Goal: Information Seeking & Learning: Learn about a topic

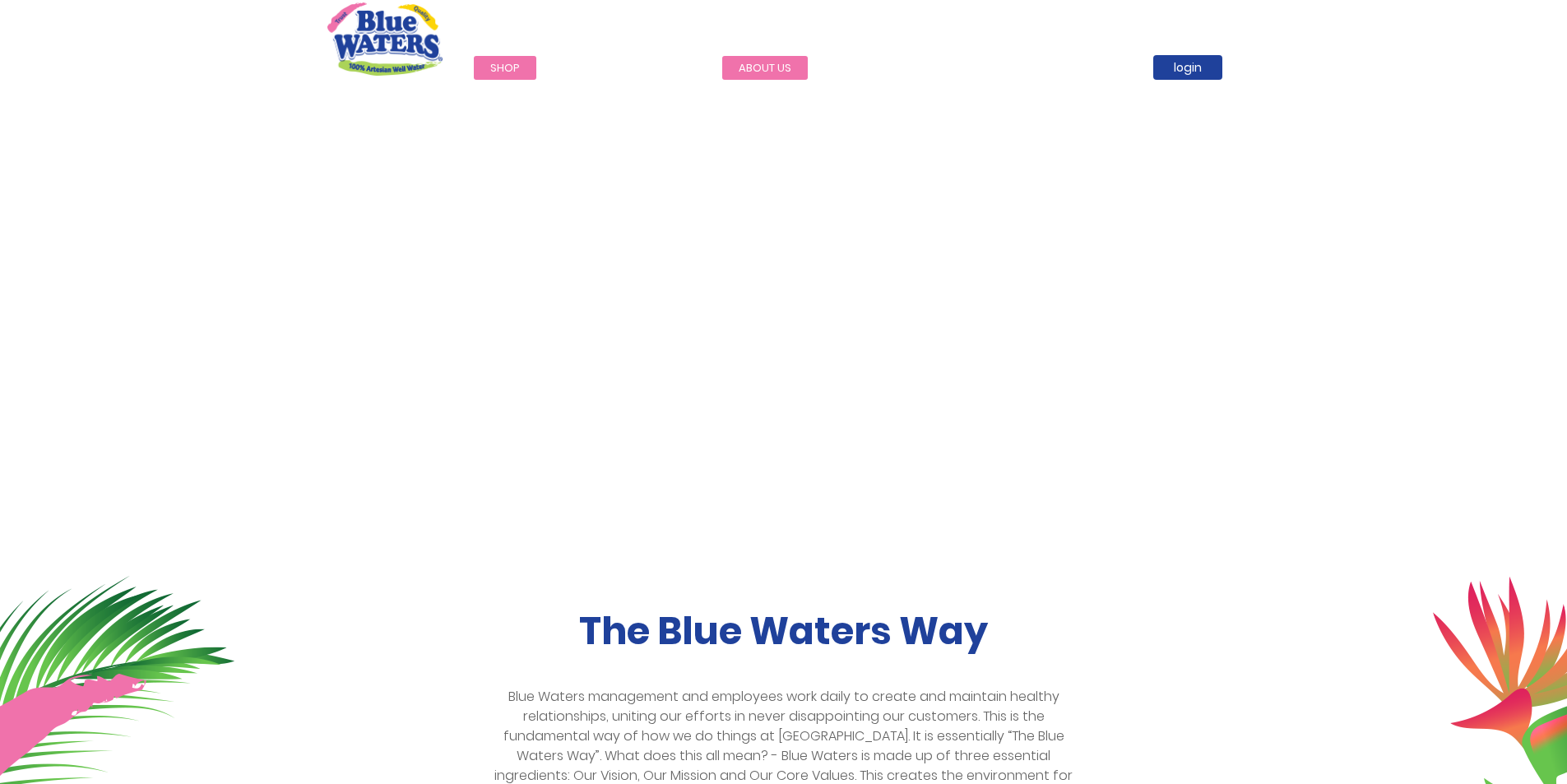
click at [762, 62] on link "about us" at bounding box center [764, 68] width 85 height 24
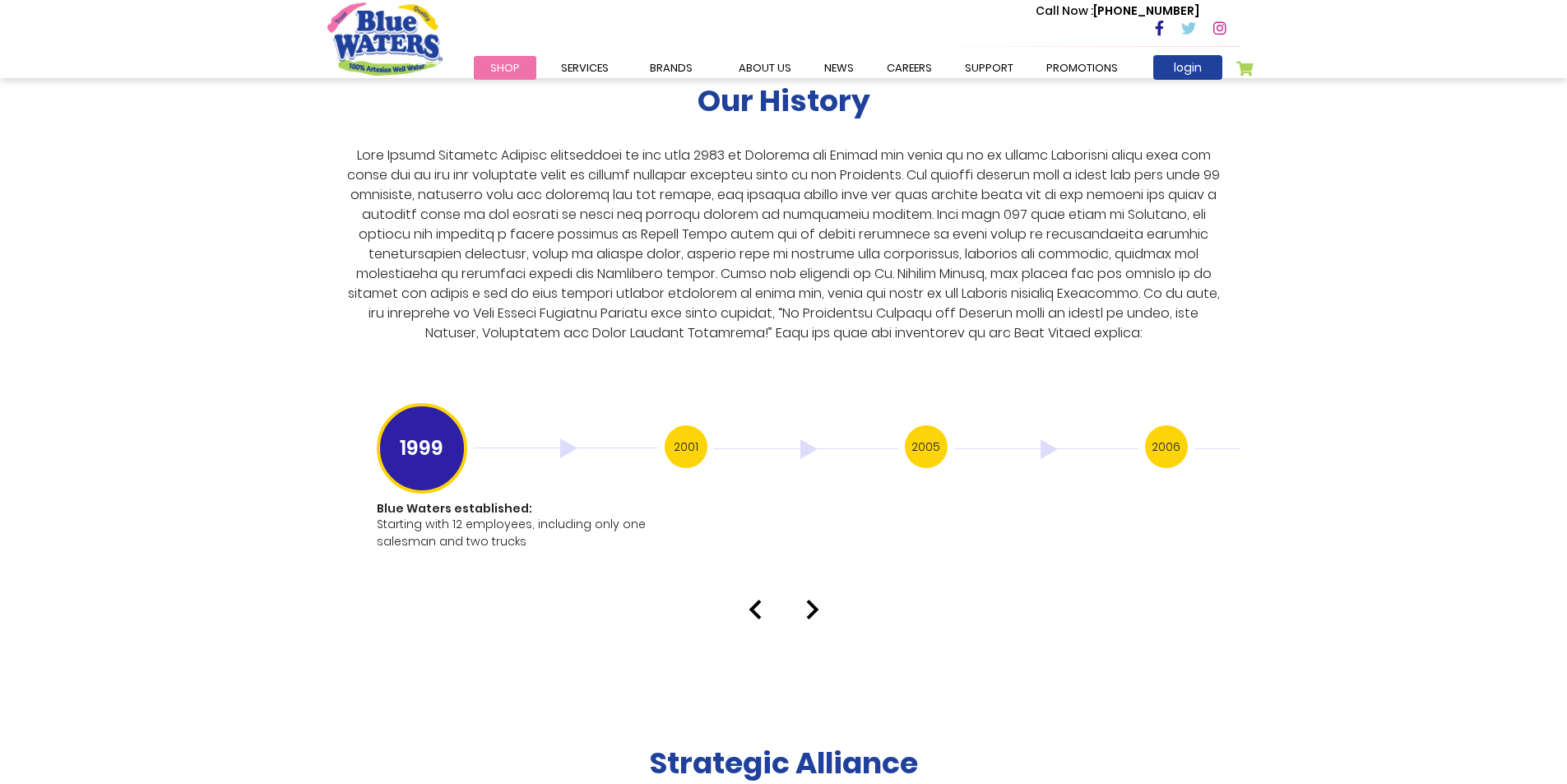
scroll to position [3043, 0]
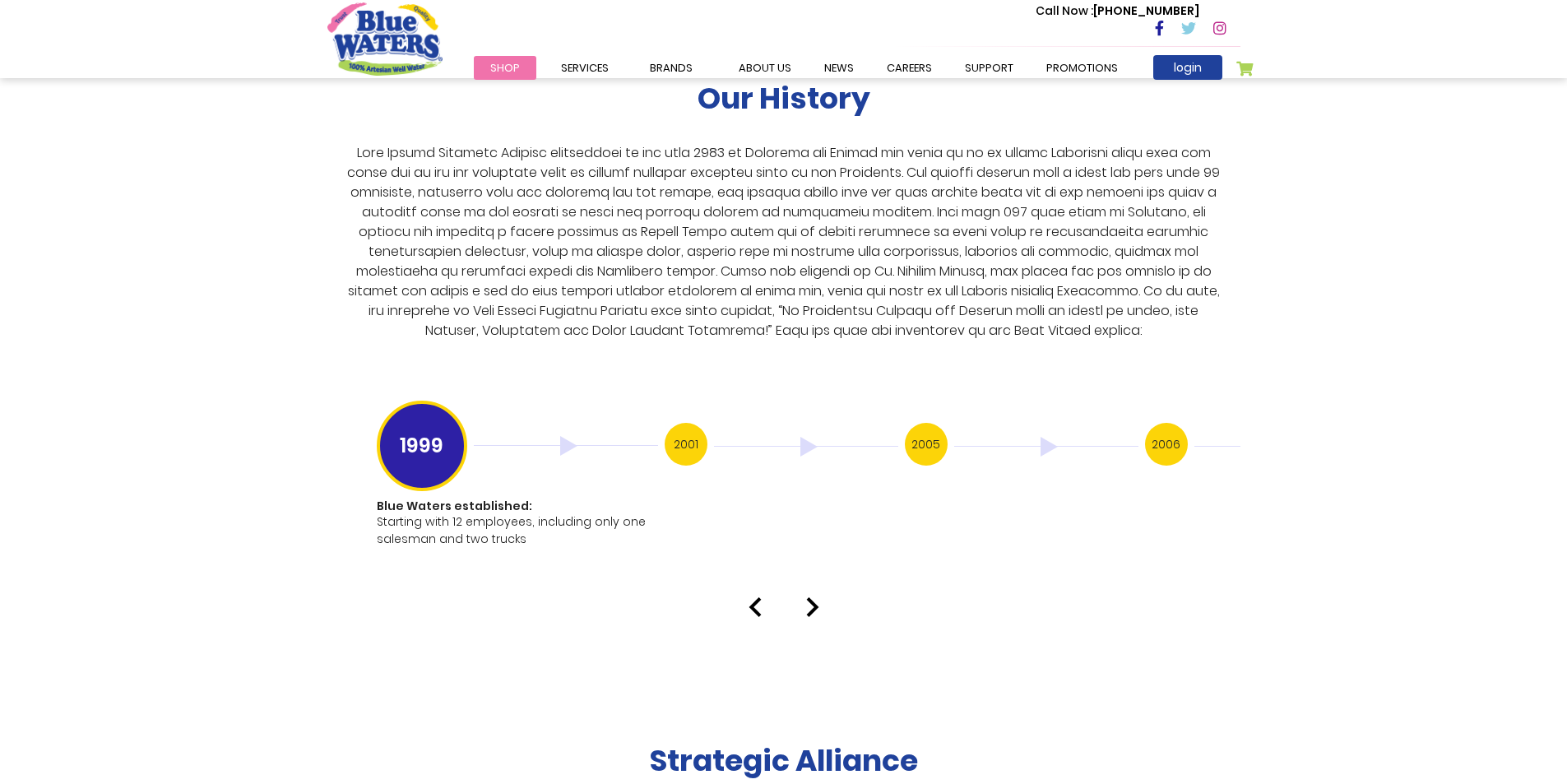
click at [817, 597] on img at bounding box center [813, 606] width 13 height 19
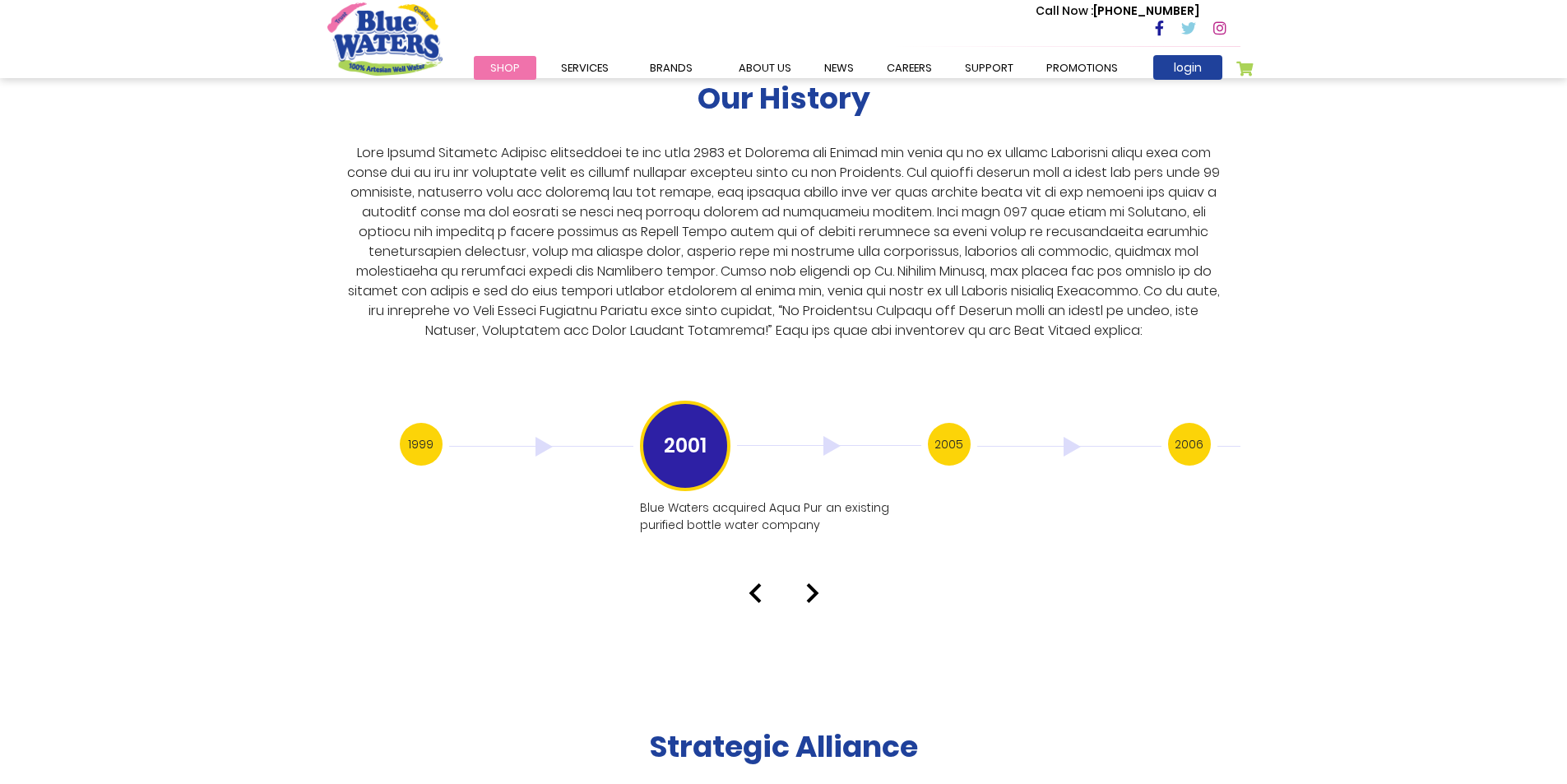
click at [817, 583] on img at bounding box center [813, 592] width 13 height 19
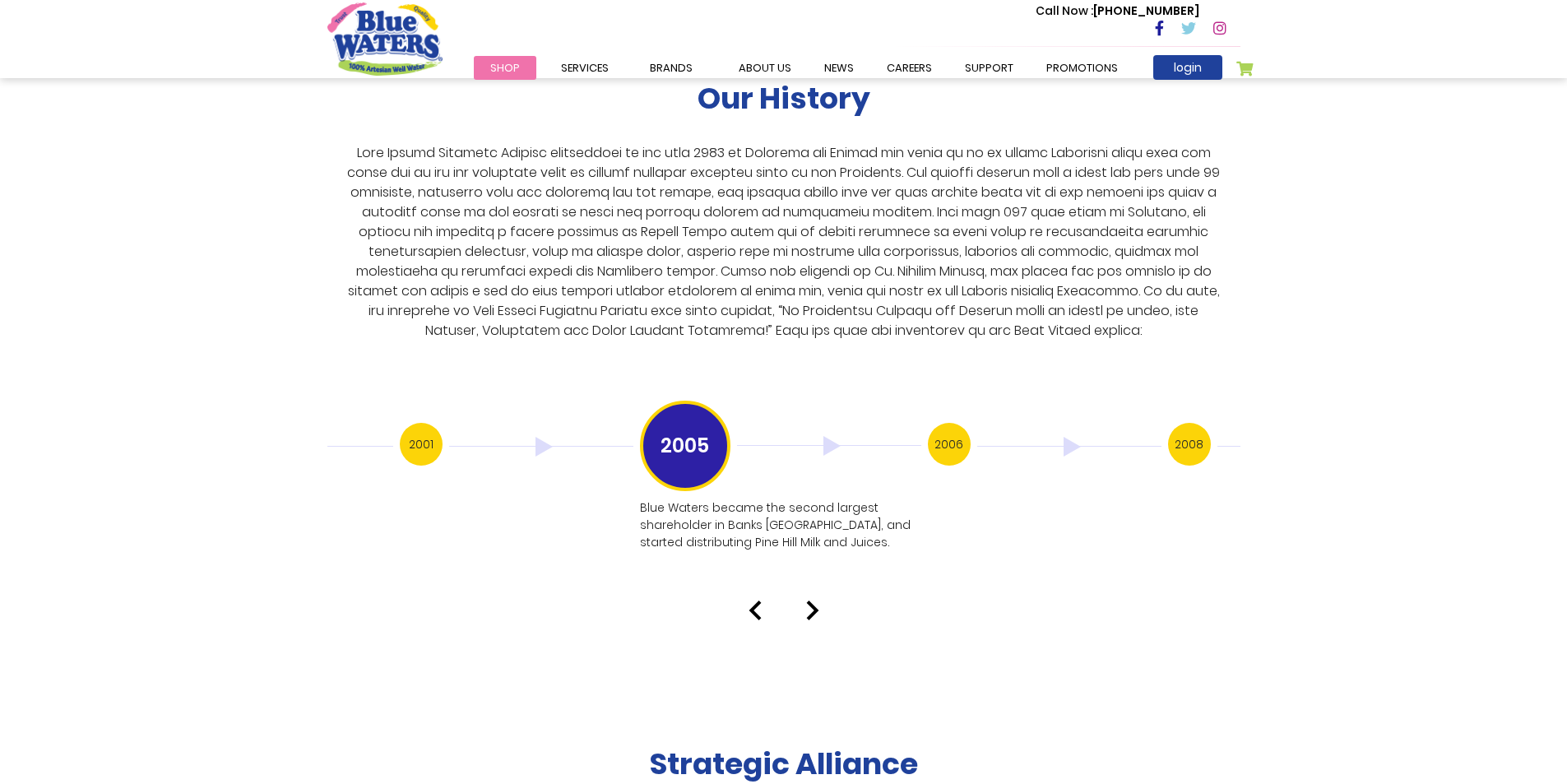
click at [817, 581] on div "Our History 1999 Blue Waters established: Starting with 12 employees, including…" at bounding box center [784, 288] width 1567 height 662
click at [807, 600] on img at bounding box center [813, 610] width 13 height 19
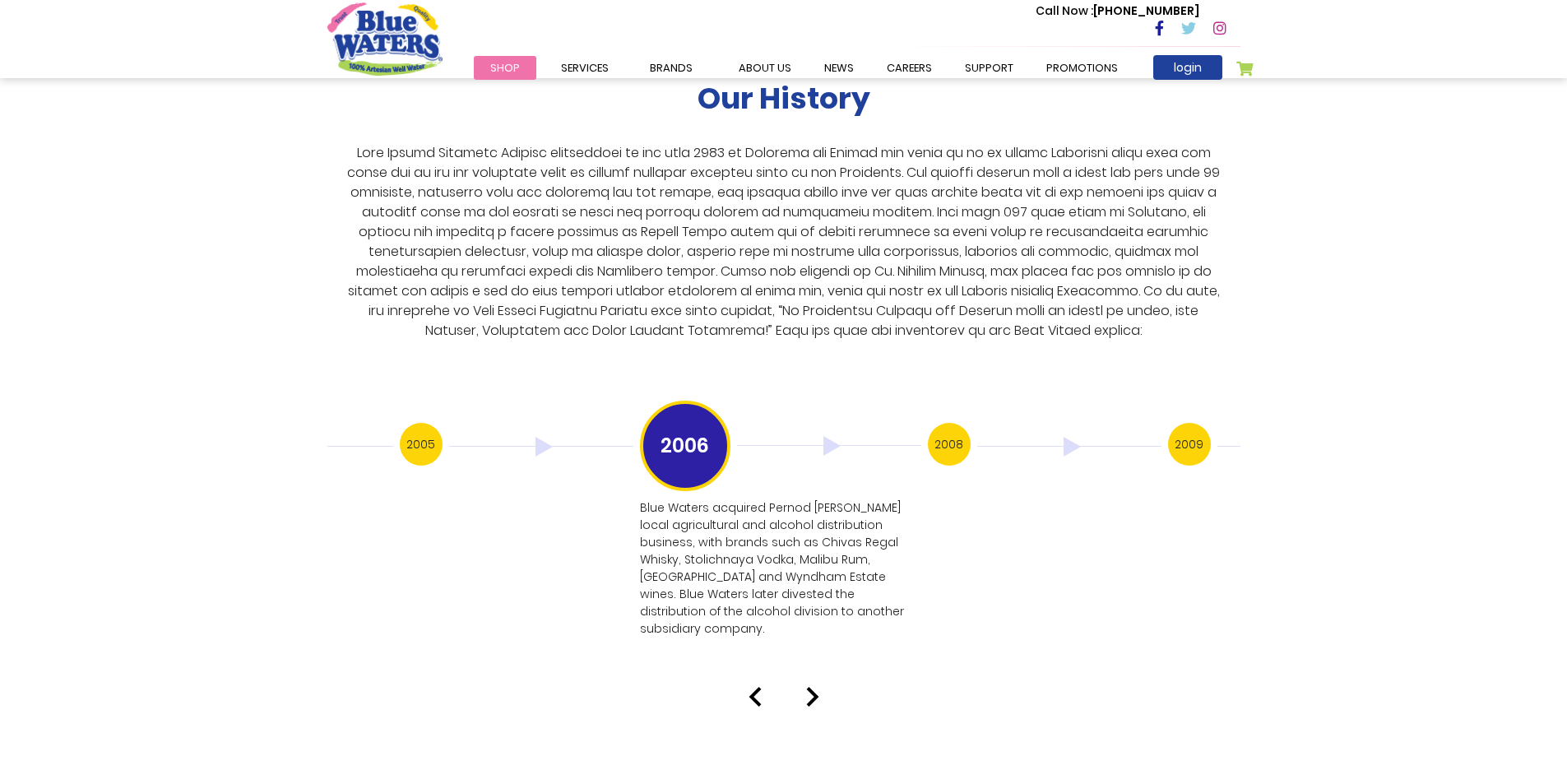
click at [807, 586] on p "Blue Waters acquired Pernod [PERSON_NAME] local agricultural and alcohol distri…" at bounding box center [779, 568] width 278 height 138
click at [811, 686] on img at bounding box center [813, 696] width 13 height 19
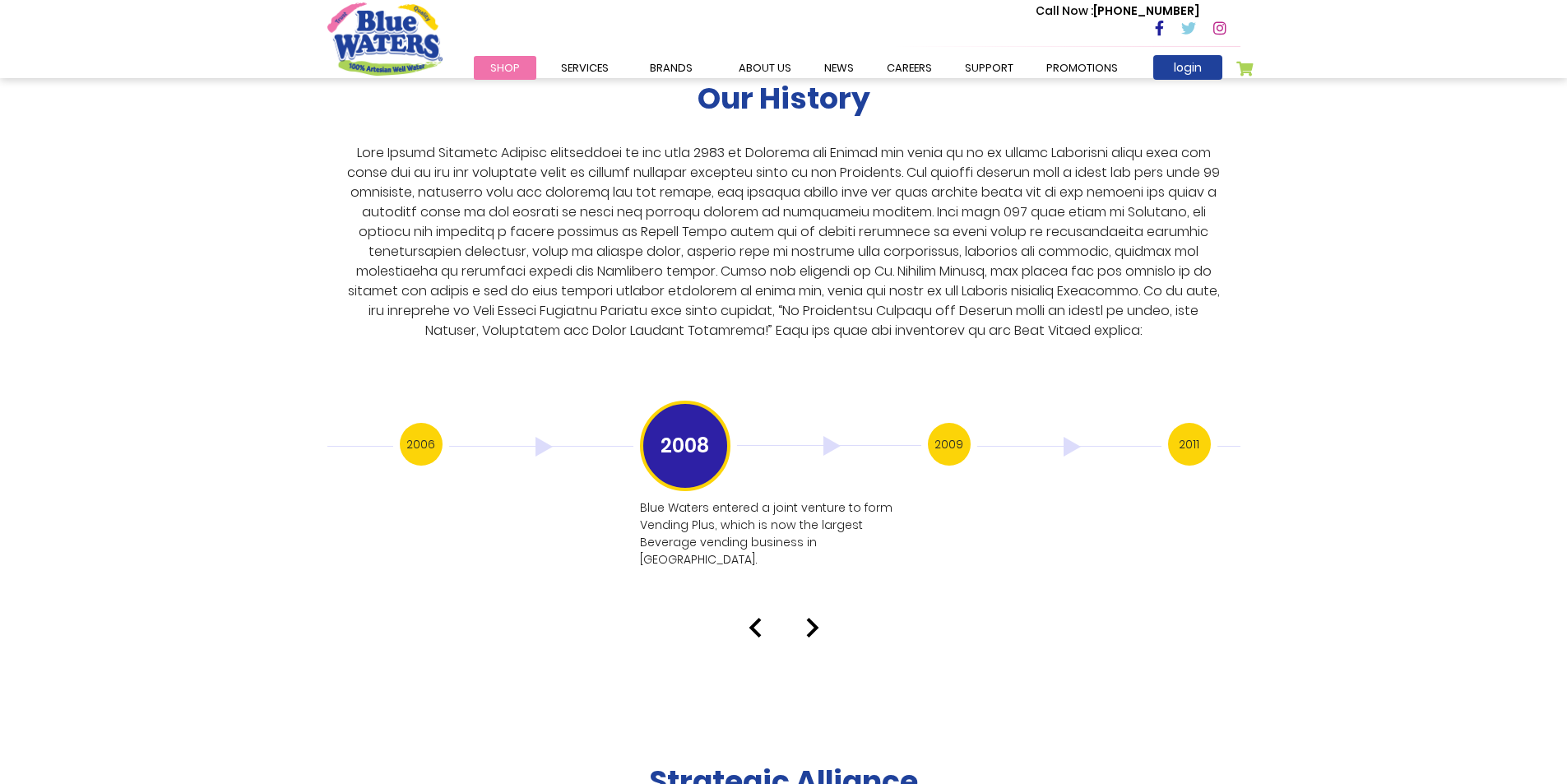
click at [811, 618] on img at bounding box center [813, 628] width 13 height 19
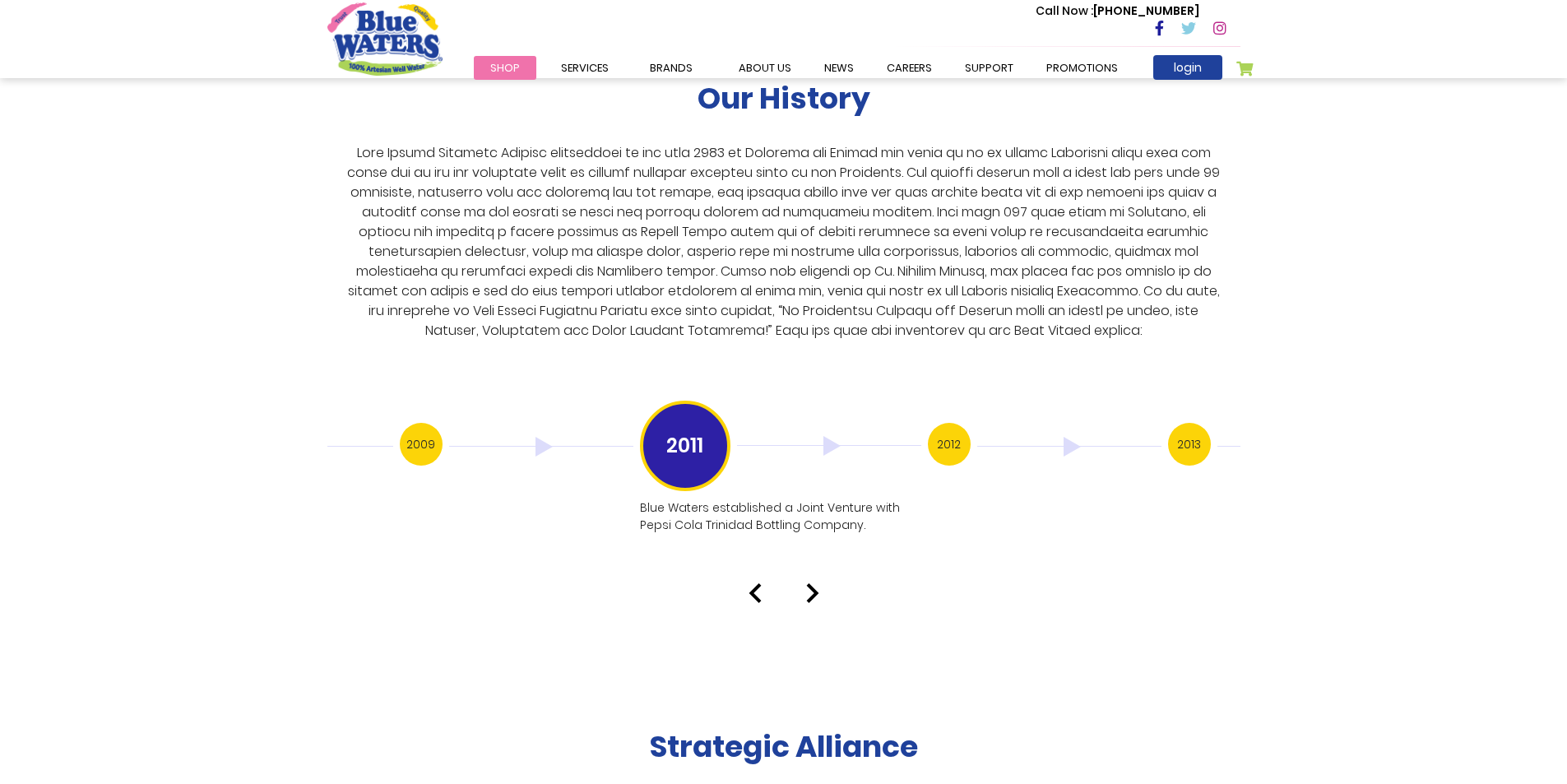
click at [811, 583] on img at bounding box center [813, 592] width 13 height 19
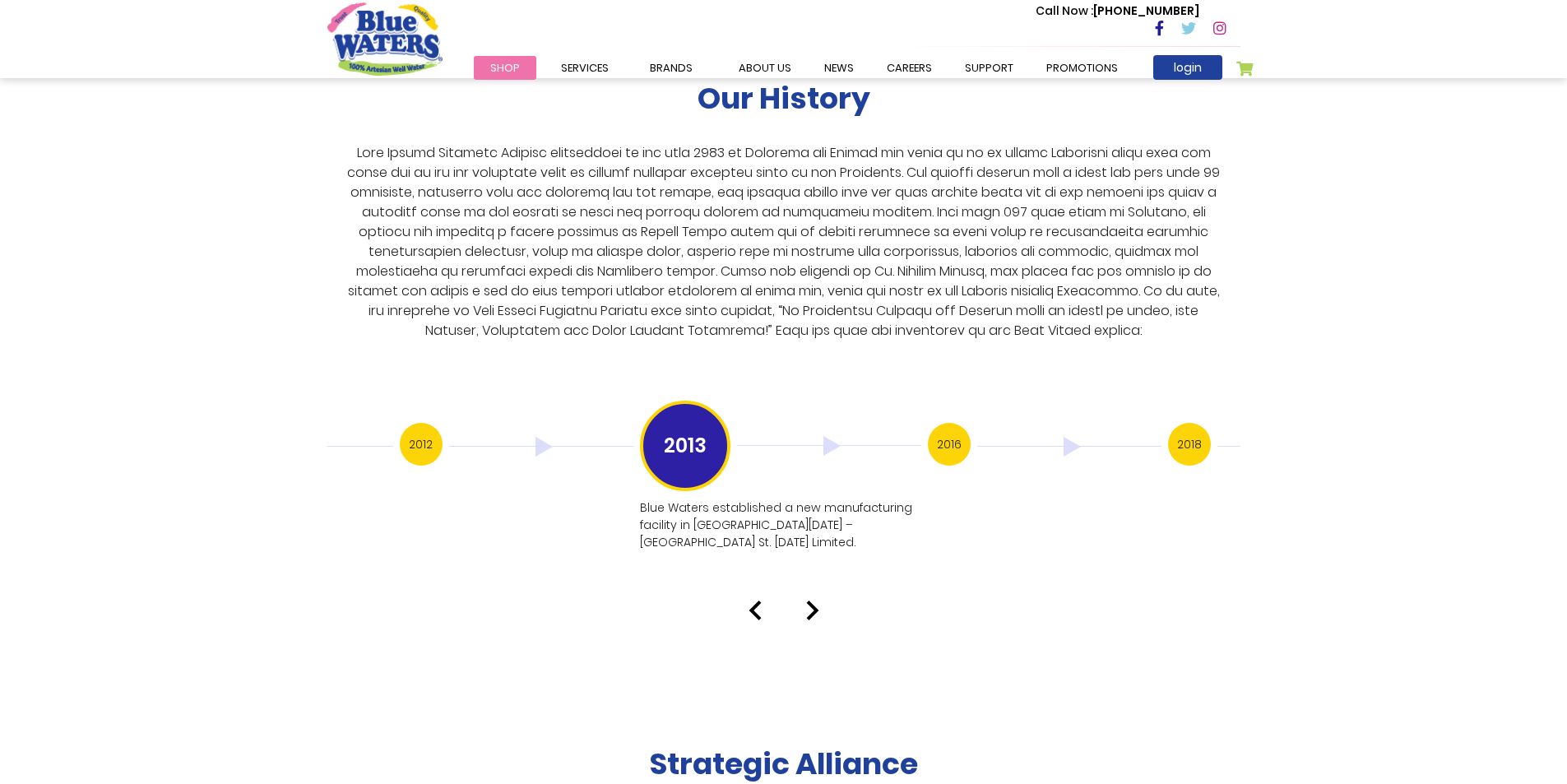
click at [811, 600] on img at bounding box center [813, 610] width 13 height 19
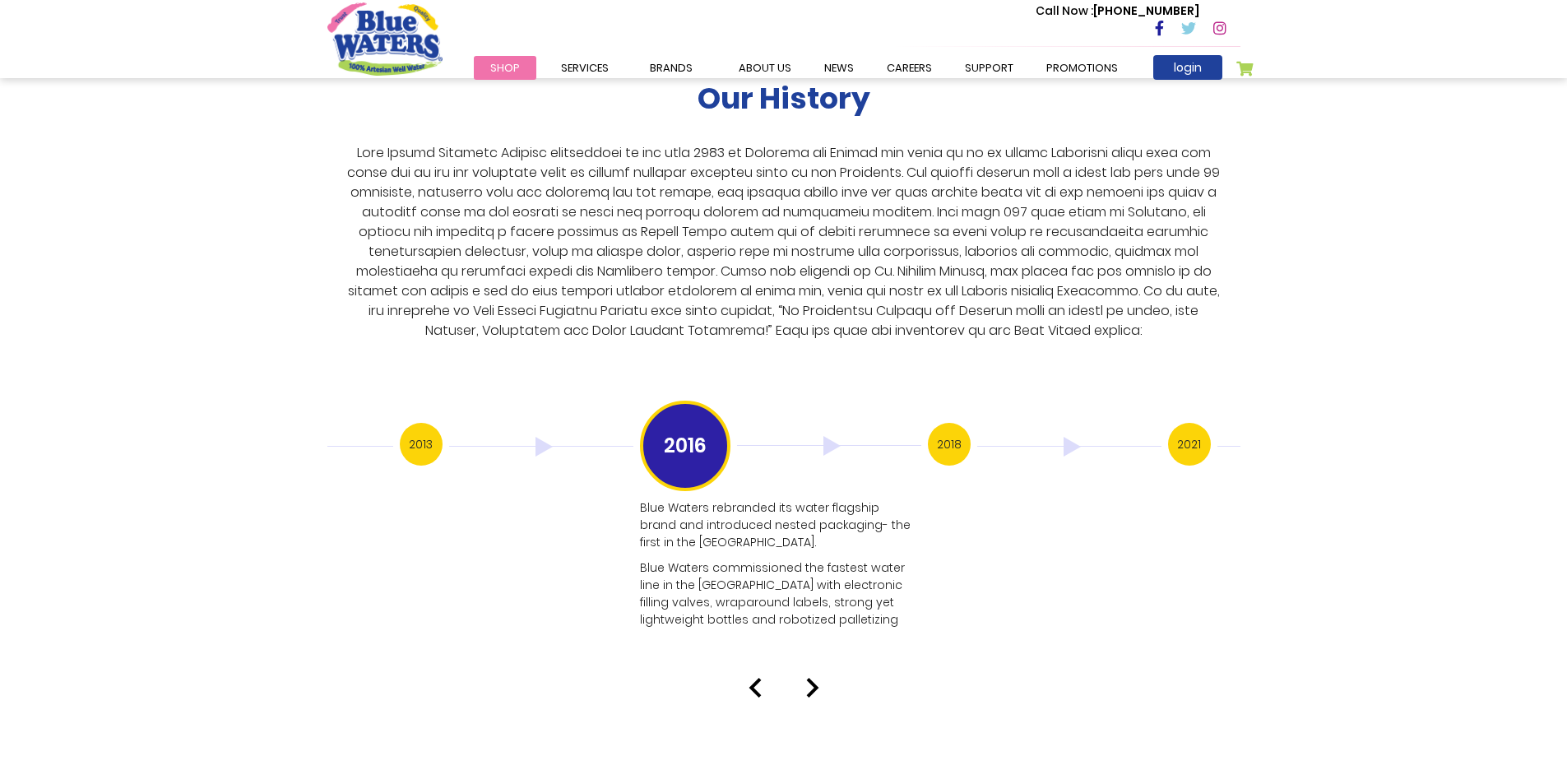
click at [813, 678] on img at bounding box center [813, 687] width 13 height 19
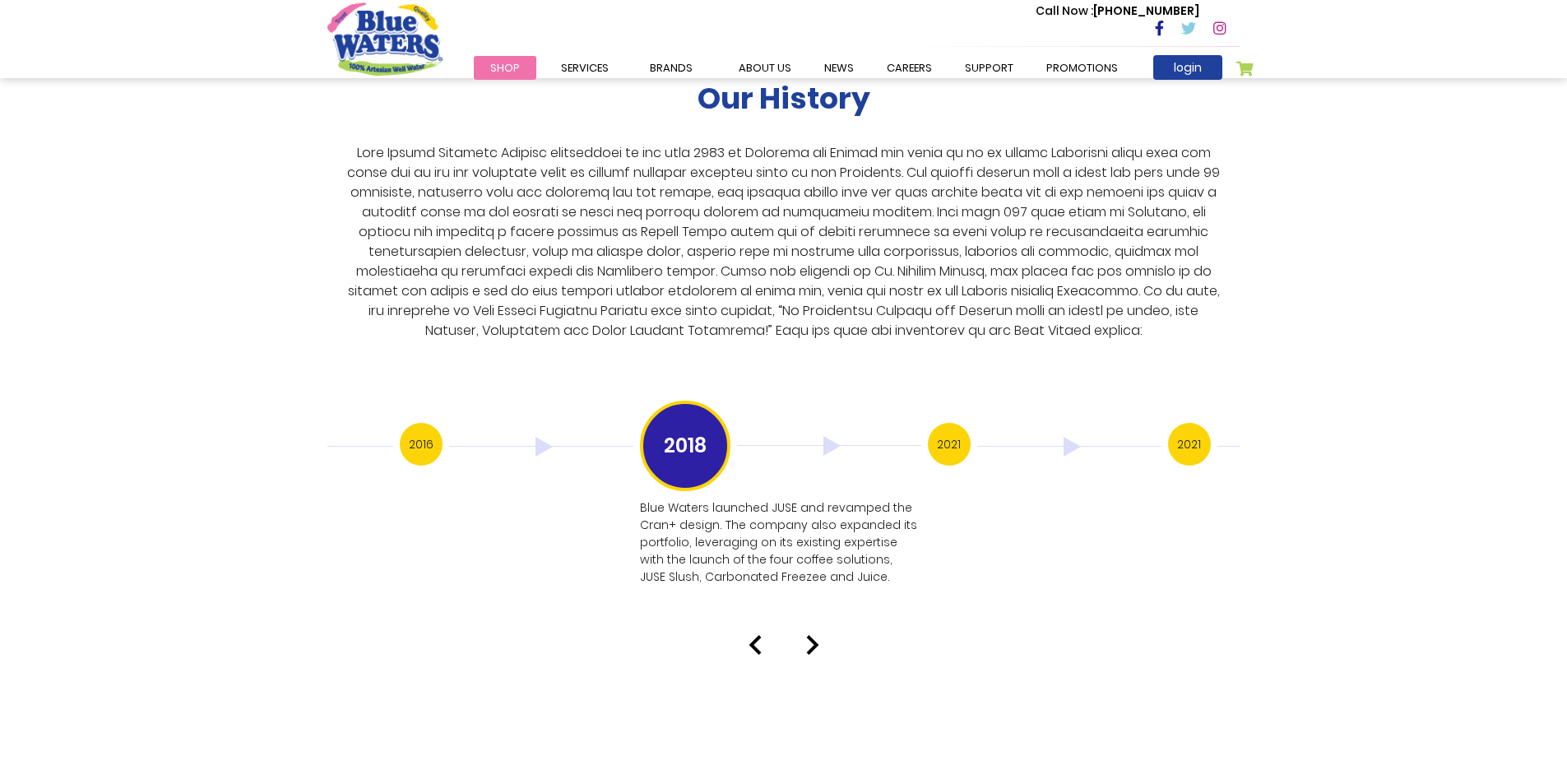
click at [809, 635] on img at bounding box center [813, 644] width 13 height 19
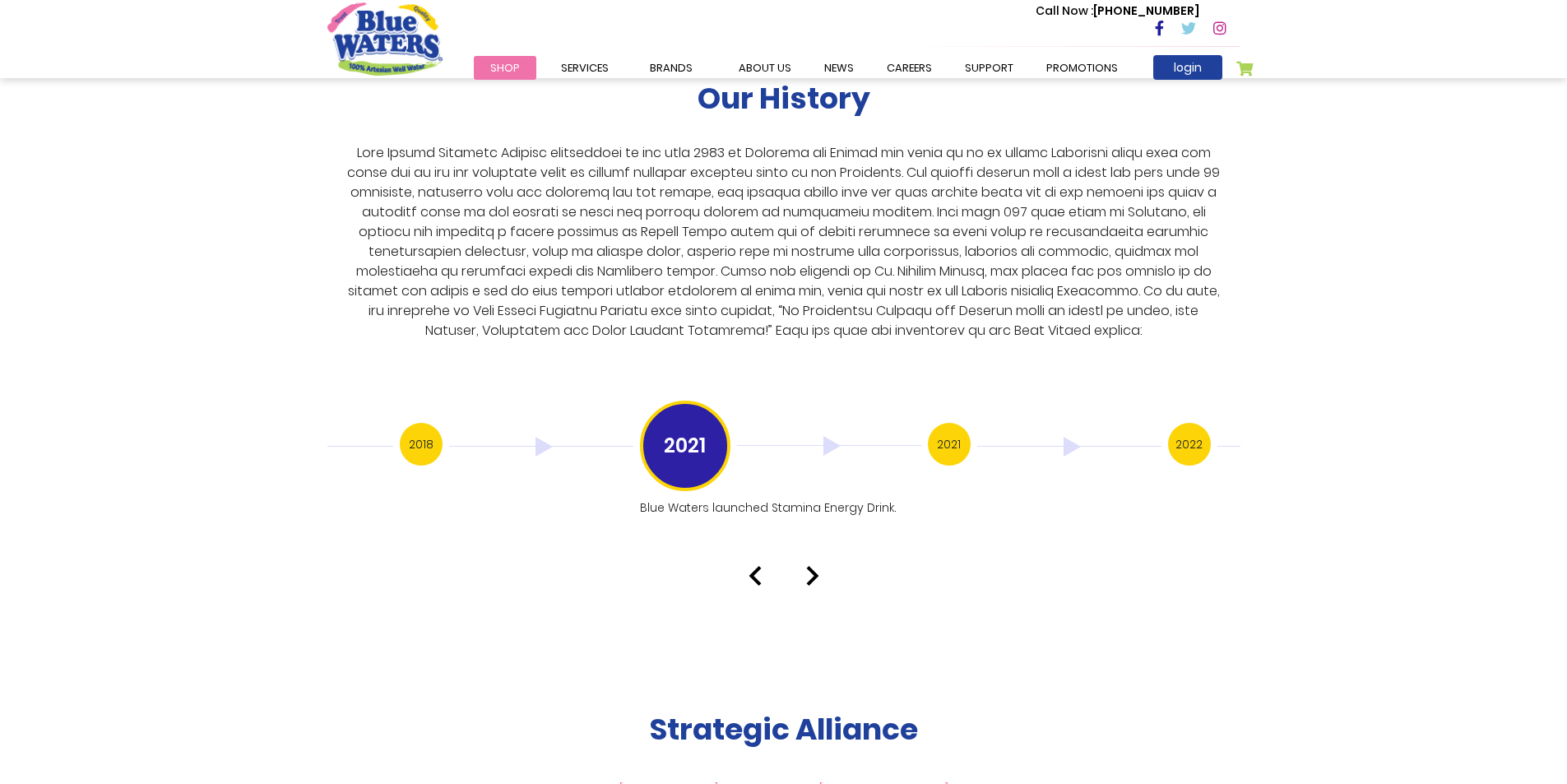
click at [816, 566] on img at bounding box center [813, 576] width 13 height 19
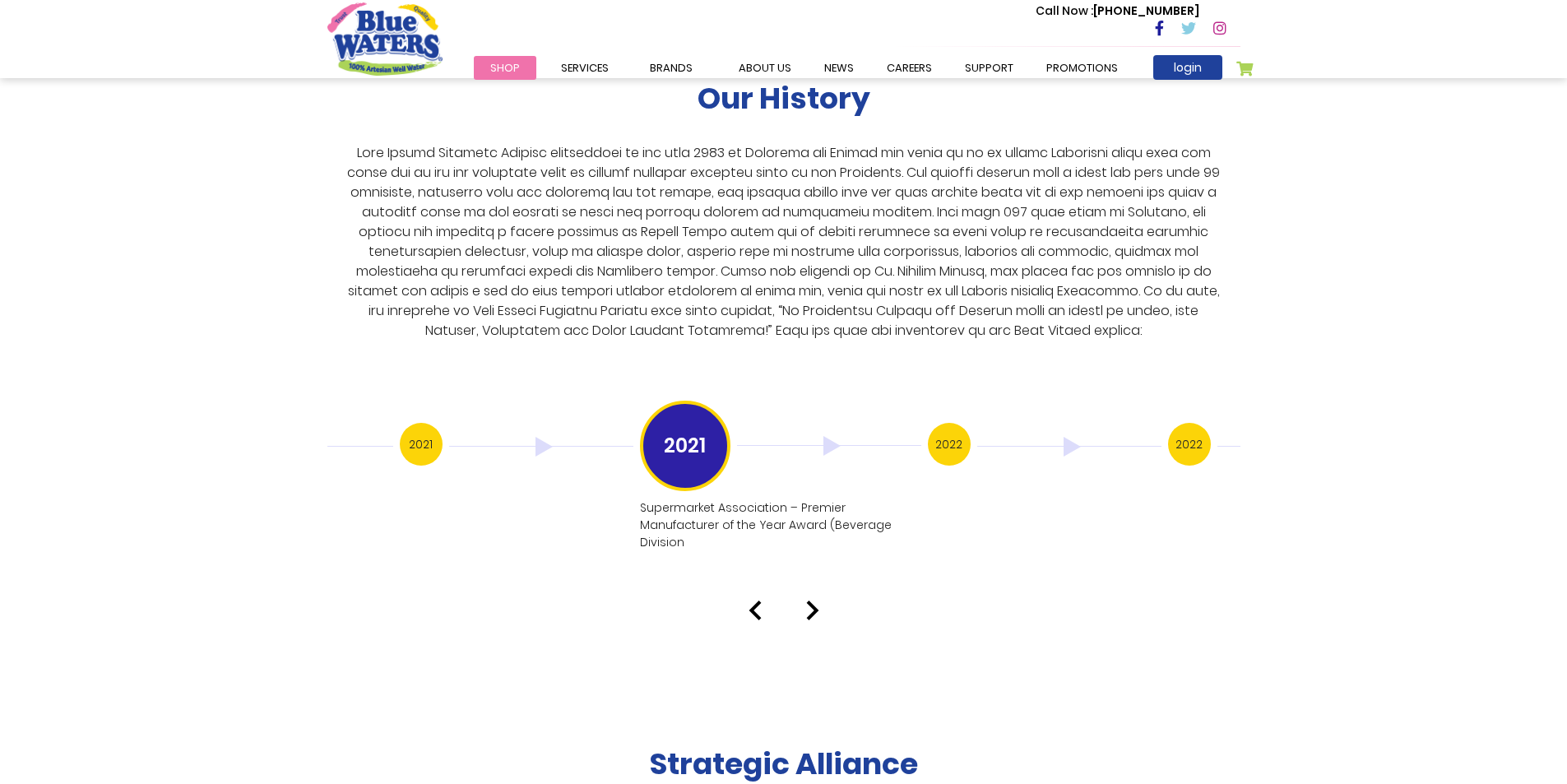
click at [813, 600] on img at bounding box center [813, 610] width 13 height 19
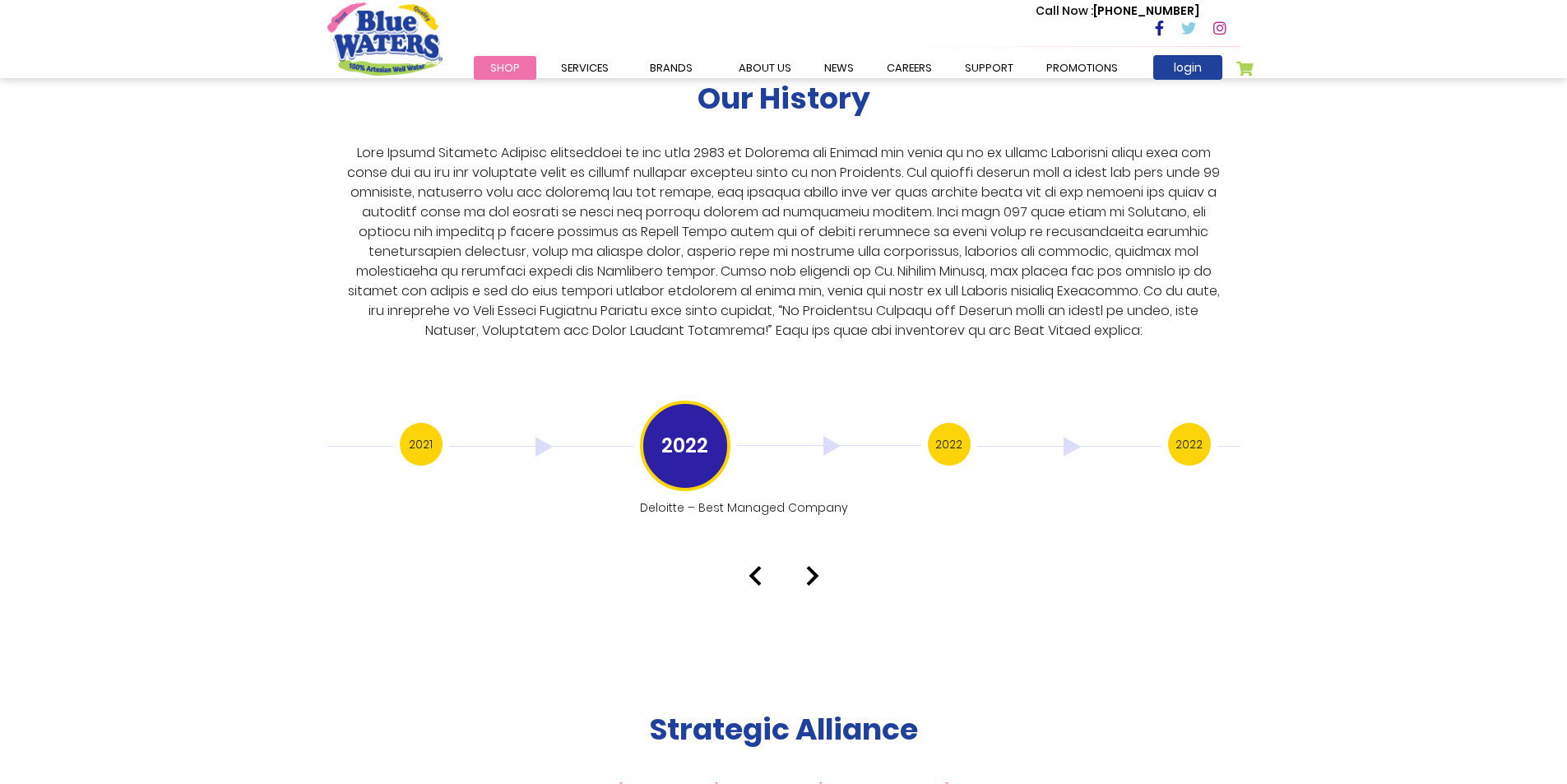
click at [814, 566] on img at bounding box center [813, 576] width 13 height 19
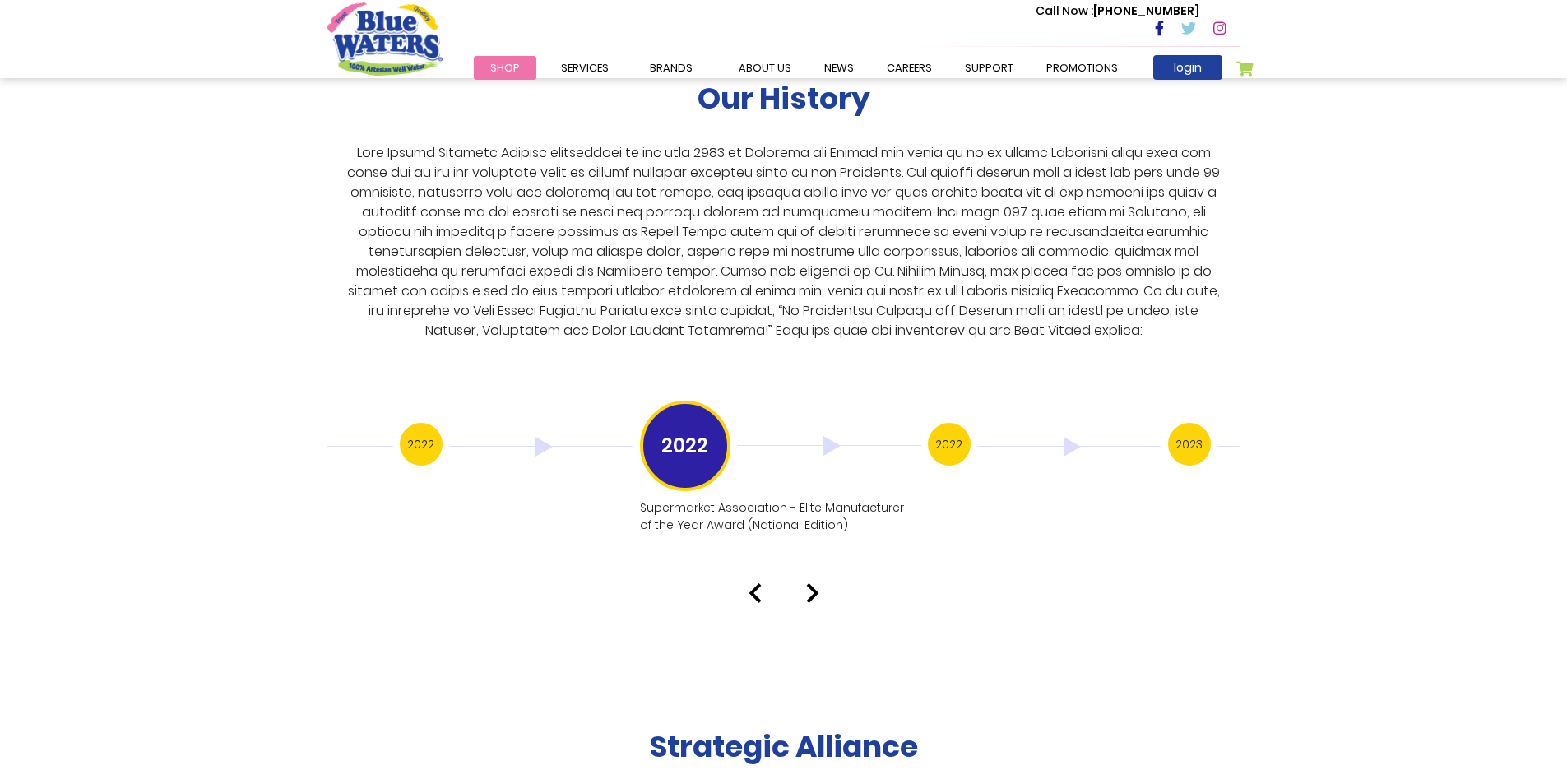
click at [810, 583] on img at bounding box center [813, 592] width 13 height 19
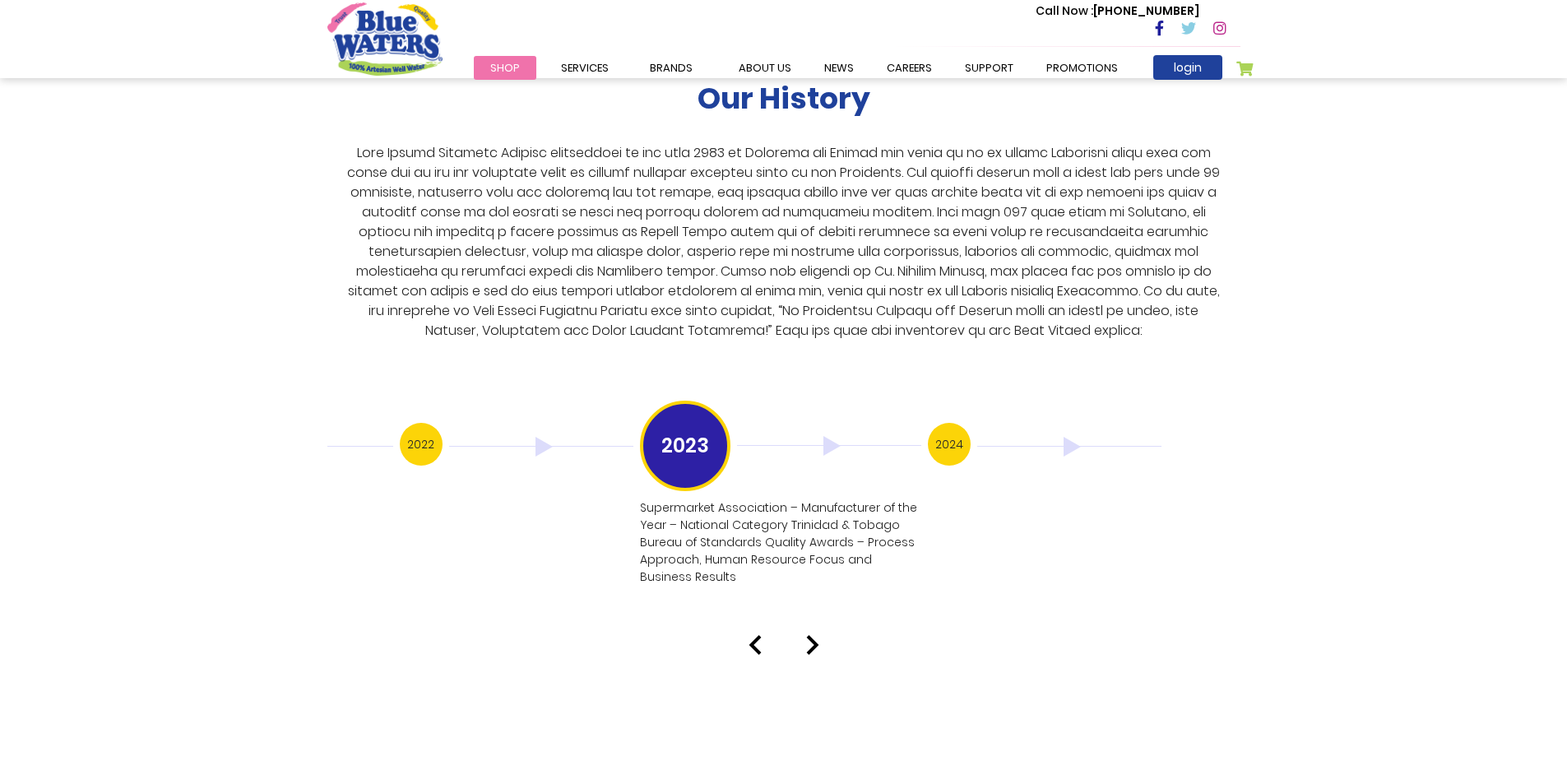
click at [814, 635] on img at bounding box center [813, 644] width 13 height 19
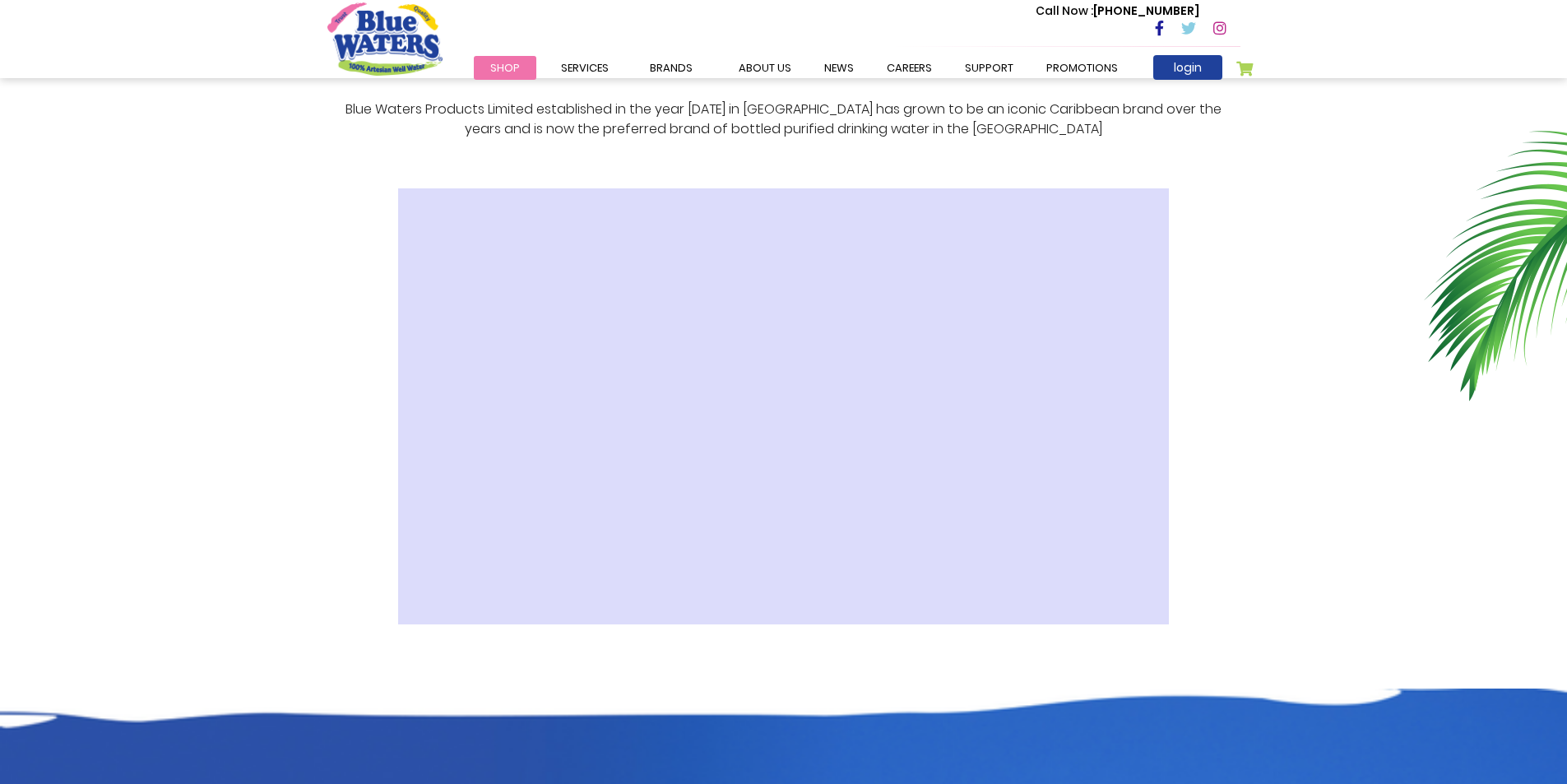
scroll to position [411, 0]
